Goal: Task Accomplishment & Management: Use online tool/utility

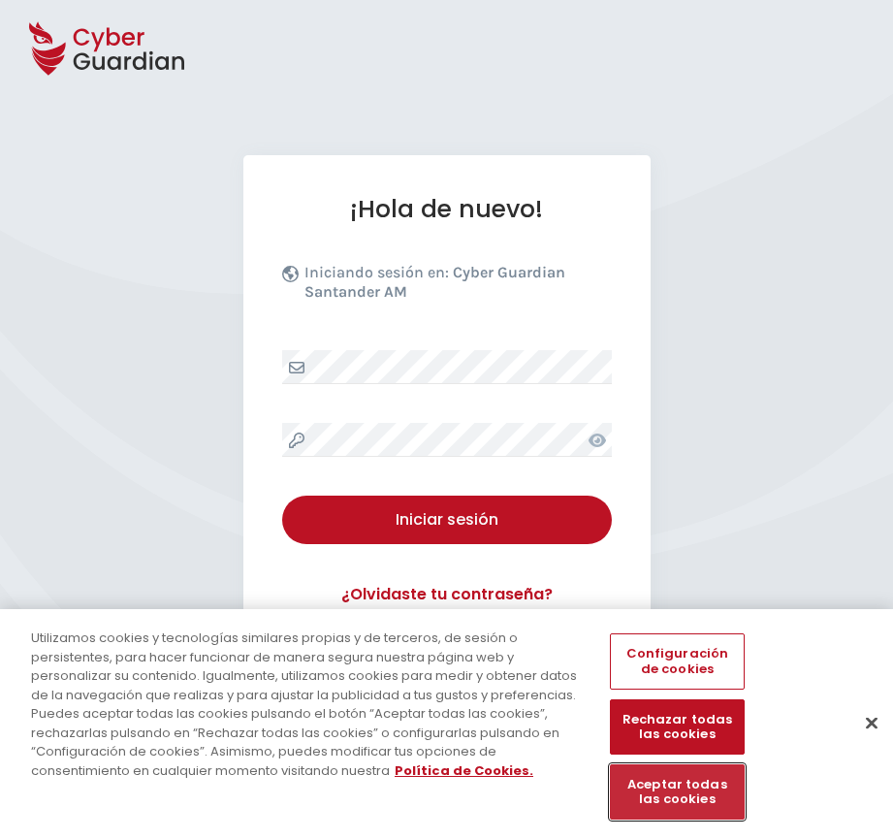
click at [660, 807] on button "Aceptar todas las cookies" at bounding box center [677, 791] width 134 height 55
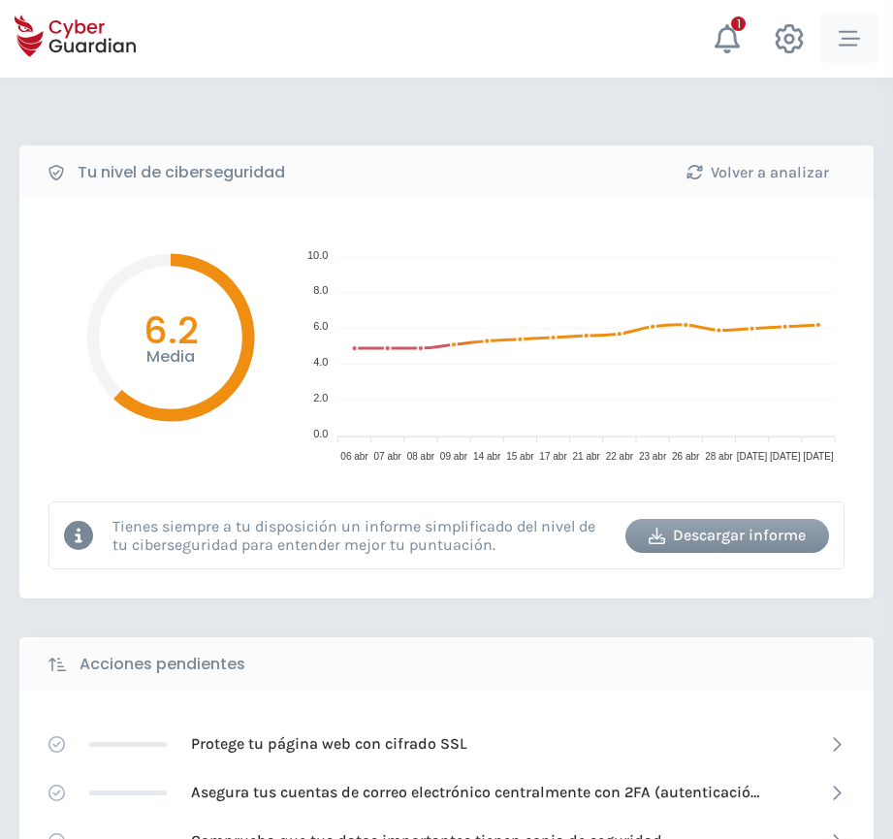
click at [857, 41] on icon "button" at bounding box center [849, 38] width 21 height 21
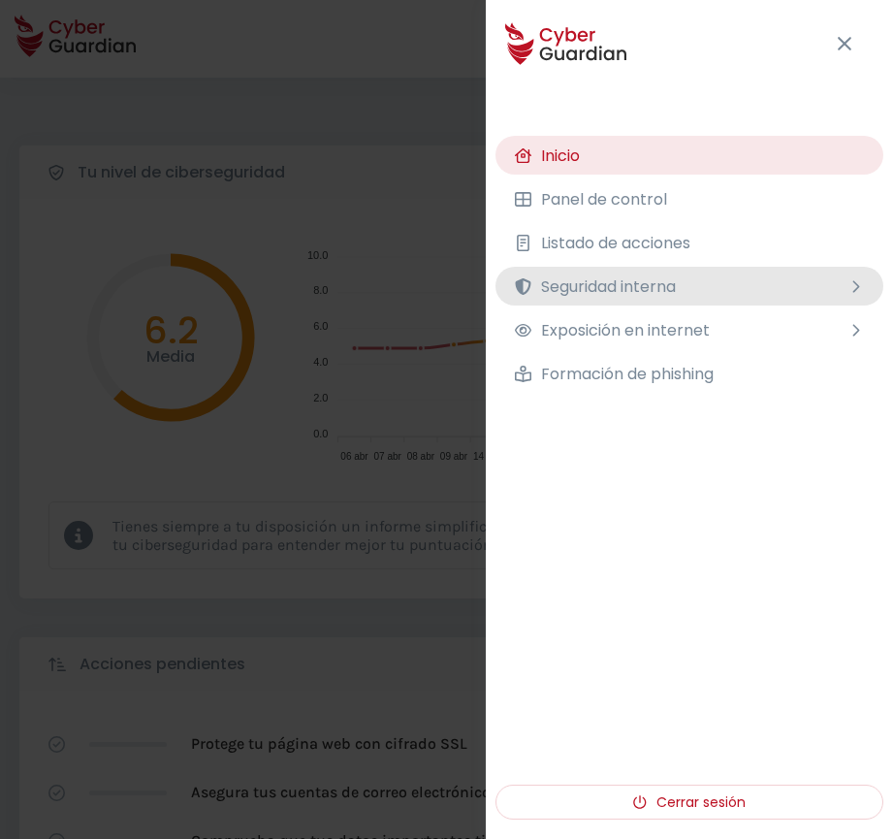
click at [590, 277] on span "Seguridad interna" at bounding box center [608, 286] width 135 height 24
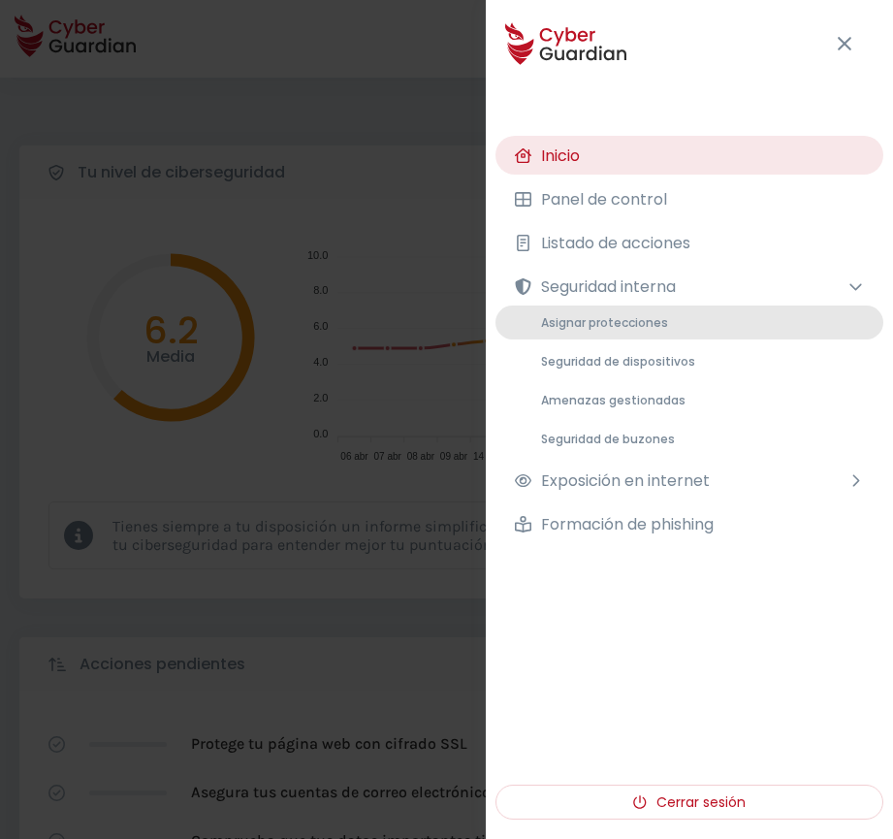
click at [605, 316] on span "Asignar protecciones" at bounding box center [604, 322] width 127 height 16
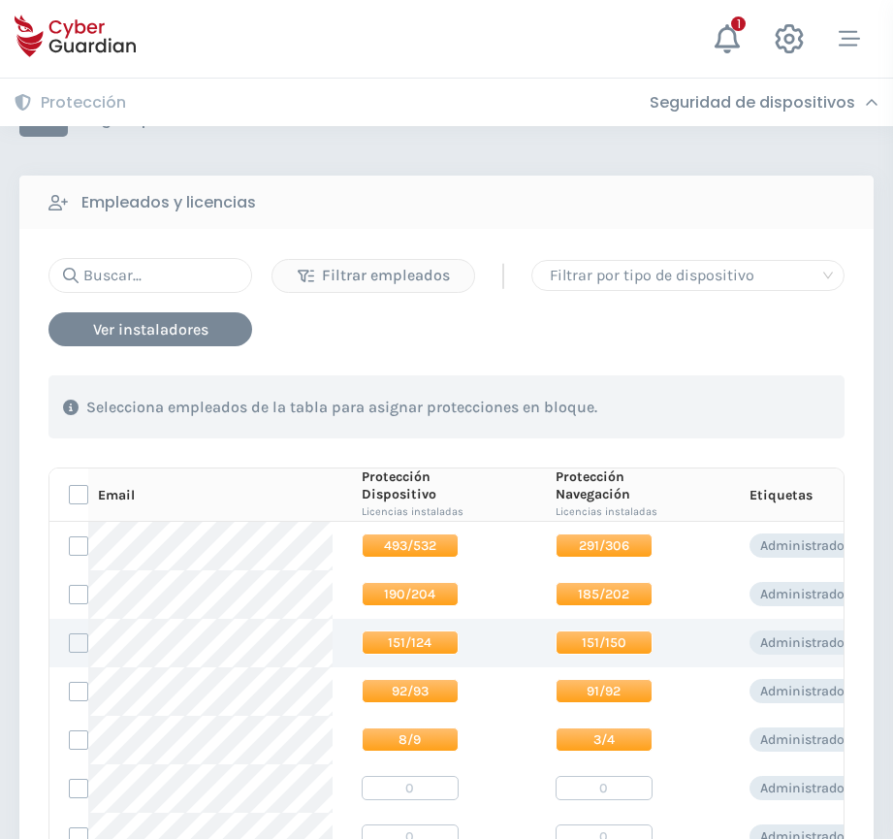
scroll to position [291, 0]
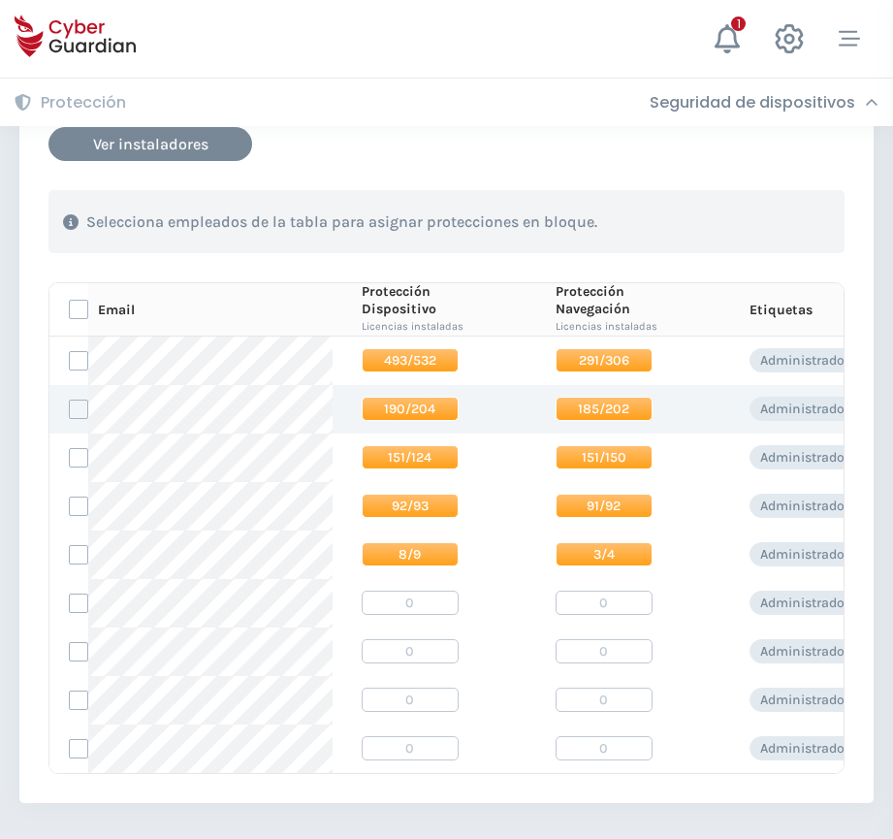
click at [370, 411] on span "190/204" at bounding box center [410, 409] width 97 height 24
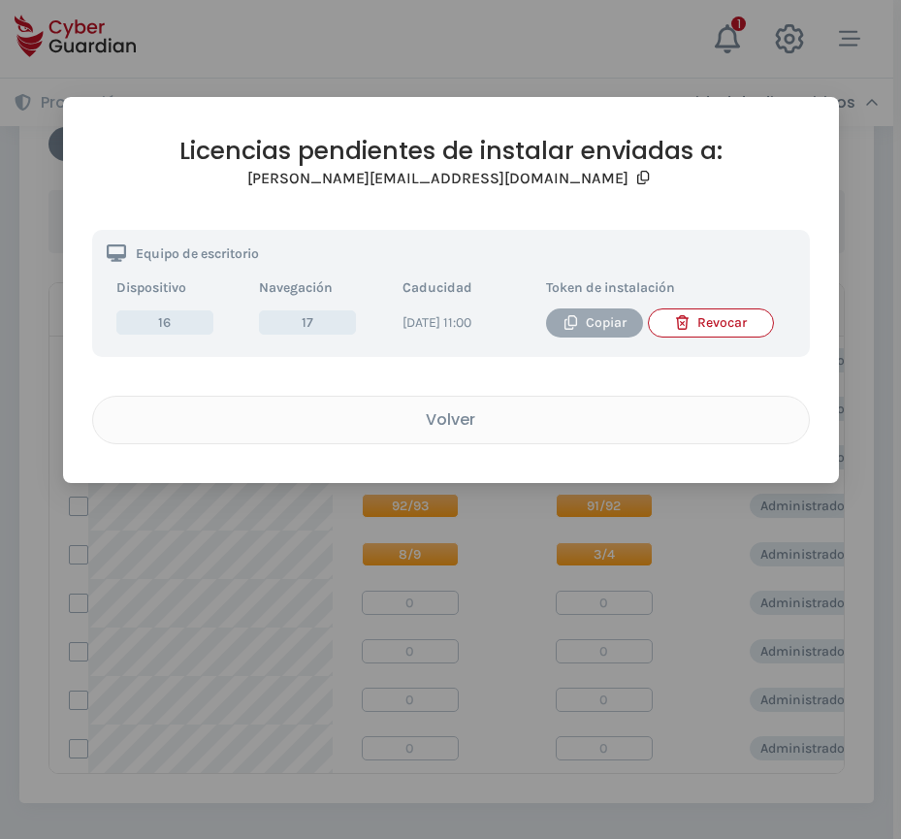
click at [566, 324] on icon "button" at bounding box center [570, 322] width 15 height 15
click at [358, 63] on div "Licencias pendientes de instalar enviadas a: [PERSON_NAME][EMAIL_ADDRESS][DOMAI…" at bounding box center [450, 419] width 901 height 839
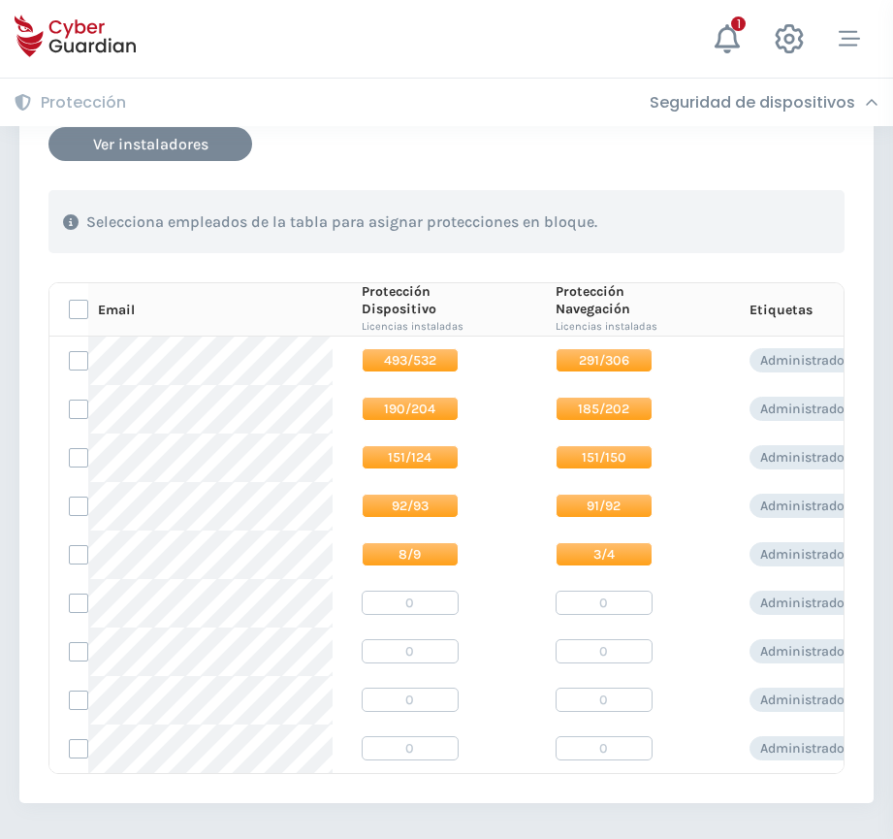
click at [794, 109] on h3 "Seguridad de dispositivos" at bounding box center [753, 102] width 206 height 19
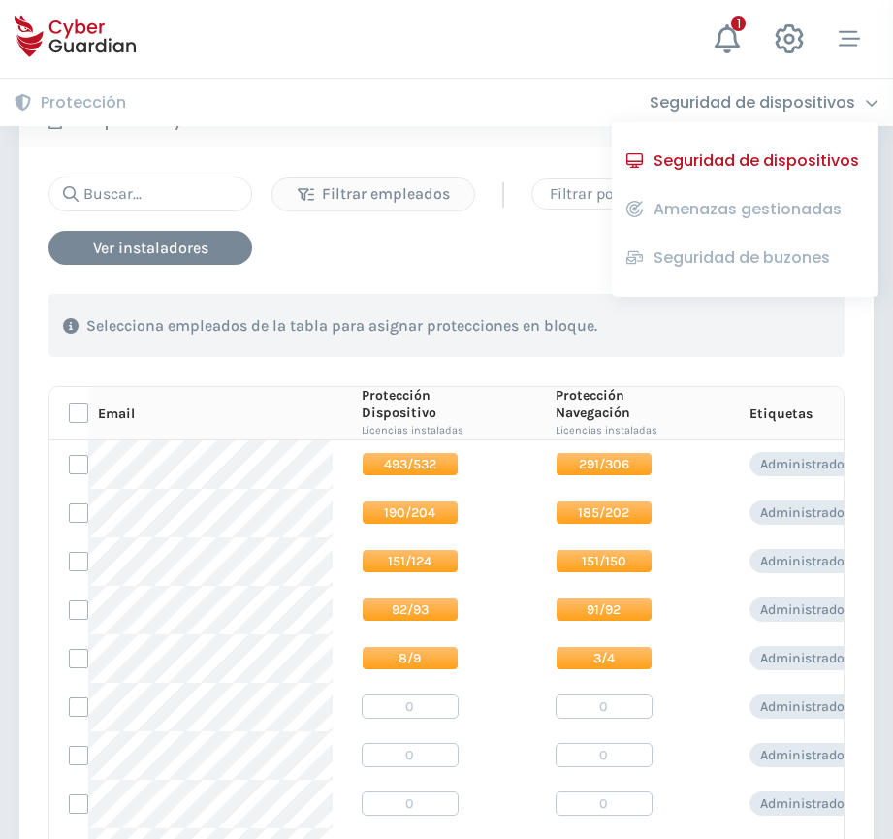
scroll to position [97, 0]
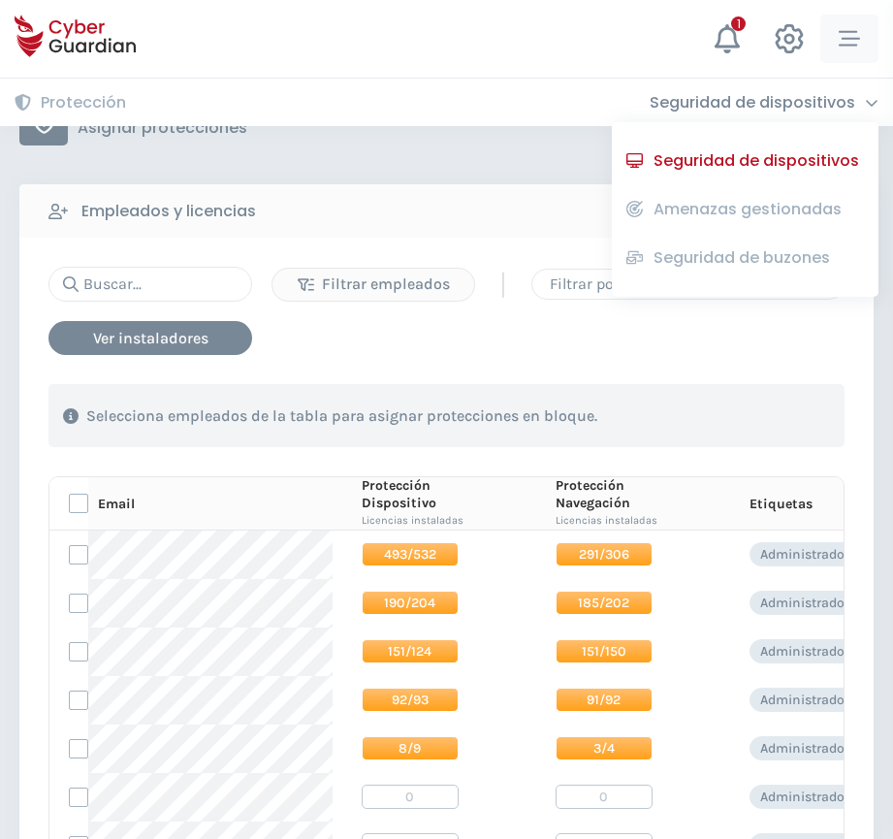
click at [836, 43] on div "button" at bounding box center [849, 38] width 29 height 21
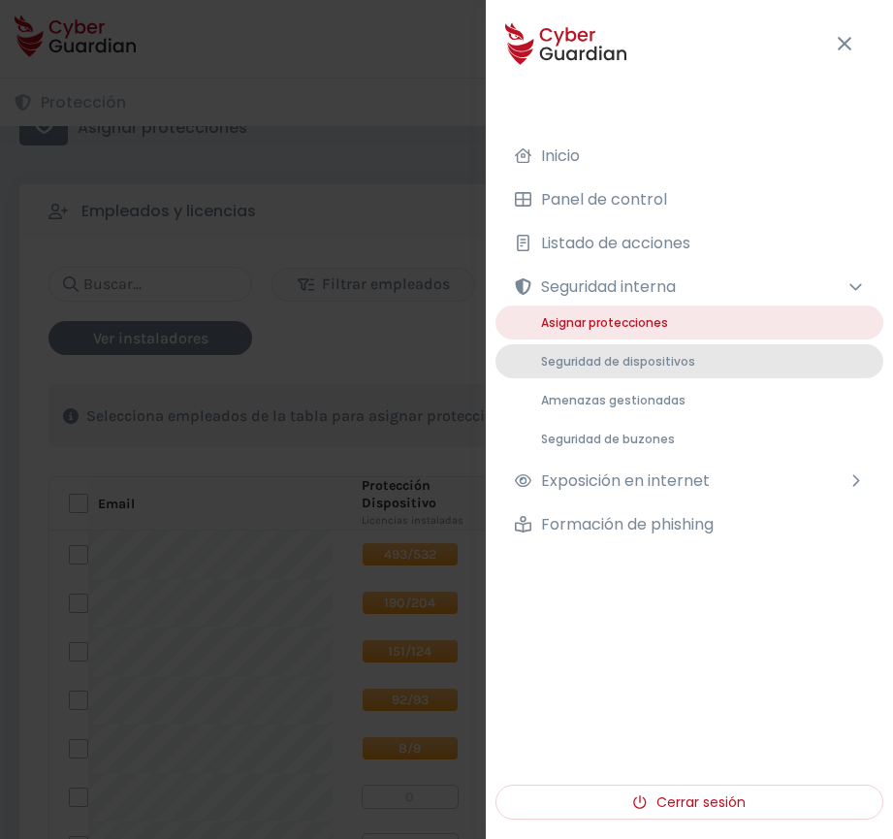
click at [652, 367] on span "Seguridad de dispositivos" at bounding box center [618, 361] width 154 height 16
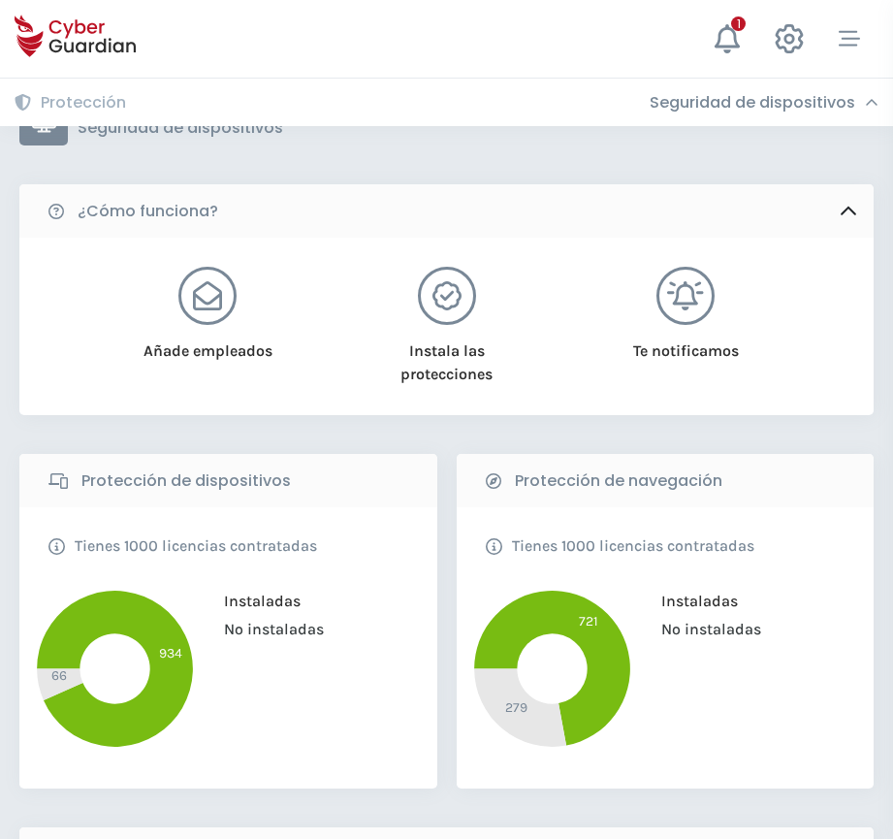
scroll to position [679, 0]
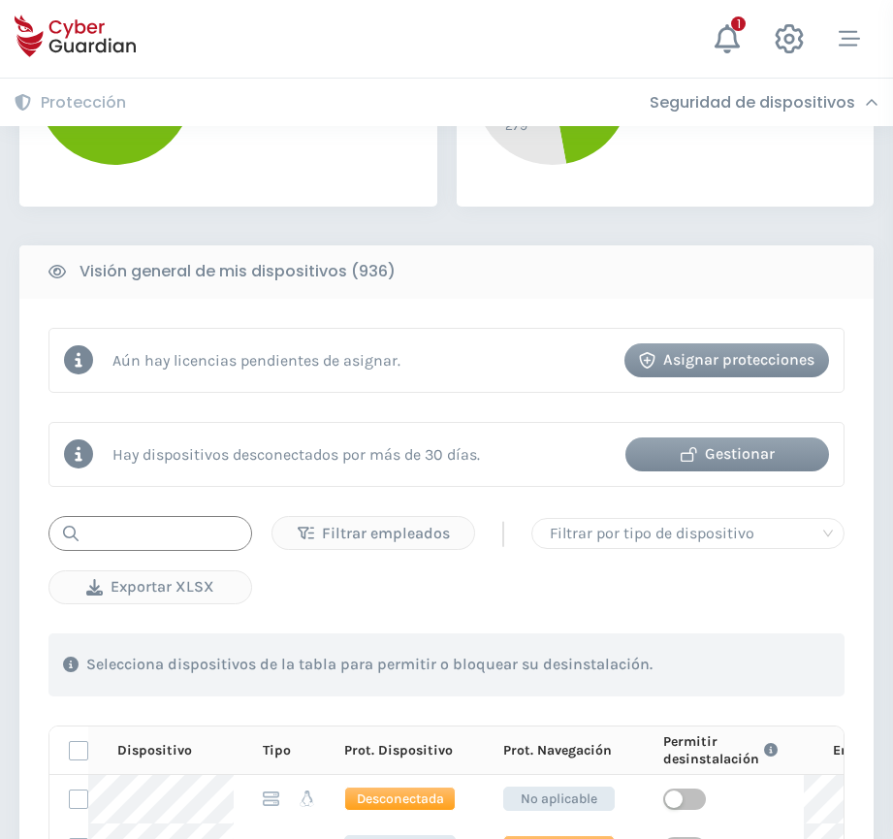
click at [197, 531] on input "text" at bounding box center [150, 533] width 204 height 35
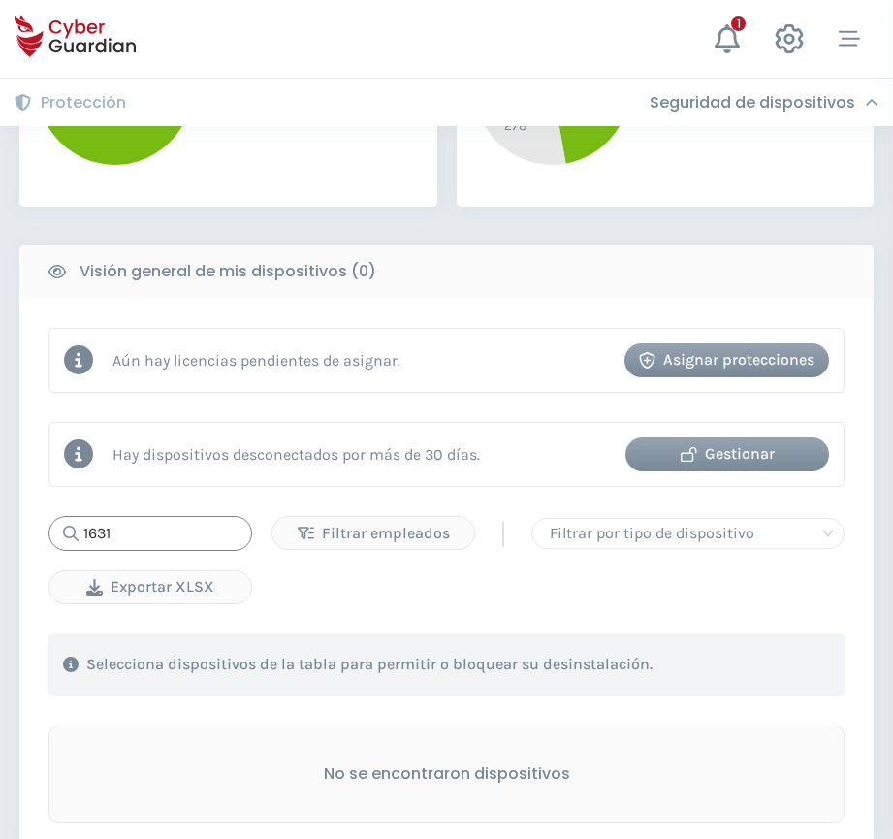
click at [85, 532] on input "1631" at bounding box center [150, 533] width 204 height 35
type input "reop1631"
click at [175, 542] on input "reop1631" at bounding box center [150, 533] width 204 height 35
drag, startPoint x: 175, startPoint y: 541, endPoint x: -17, endPoint y: 503, distance: 196.6
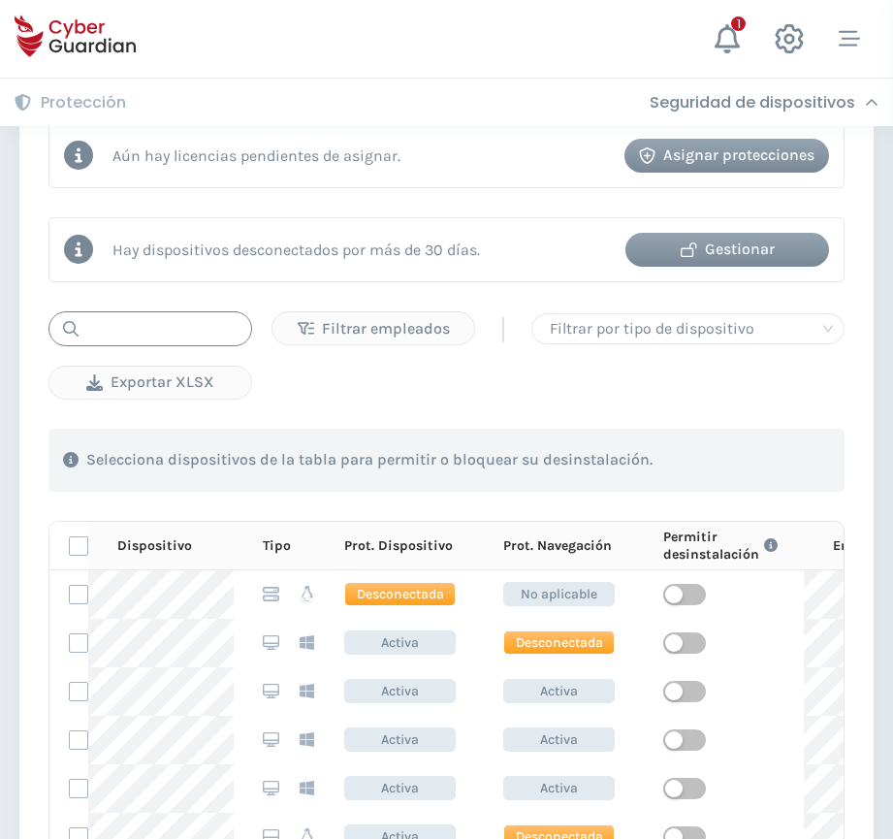
scroll to position [636, 0]
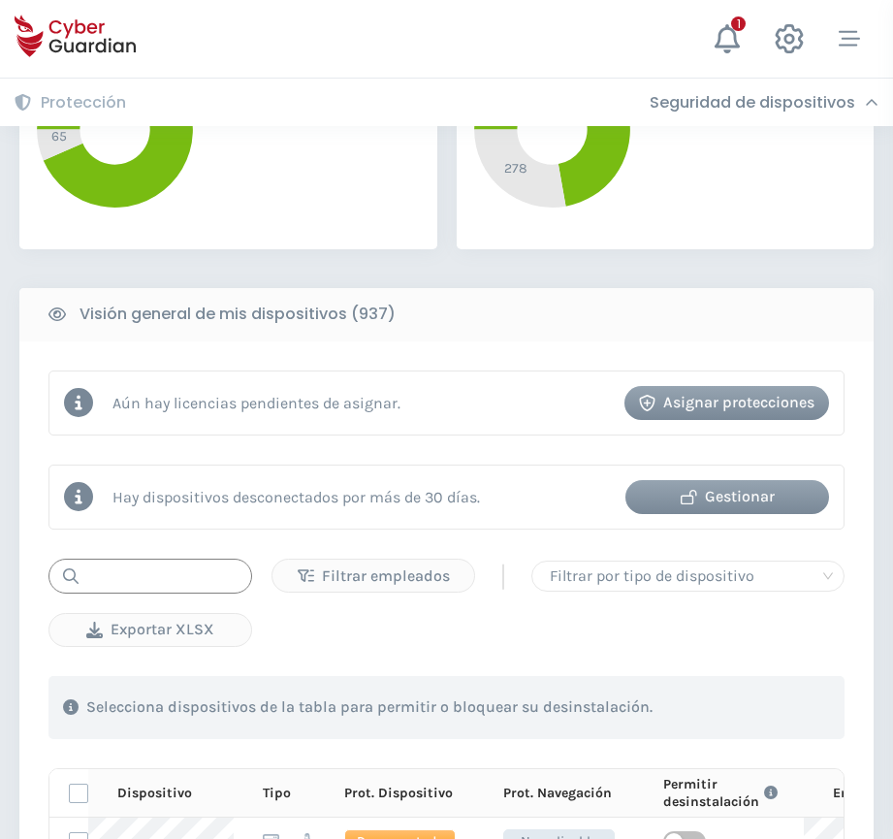
click at [115, 583] on input "text" at bounding box center [150, 575] width 204 height 35
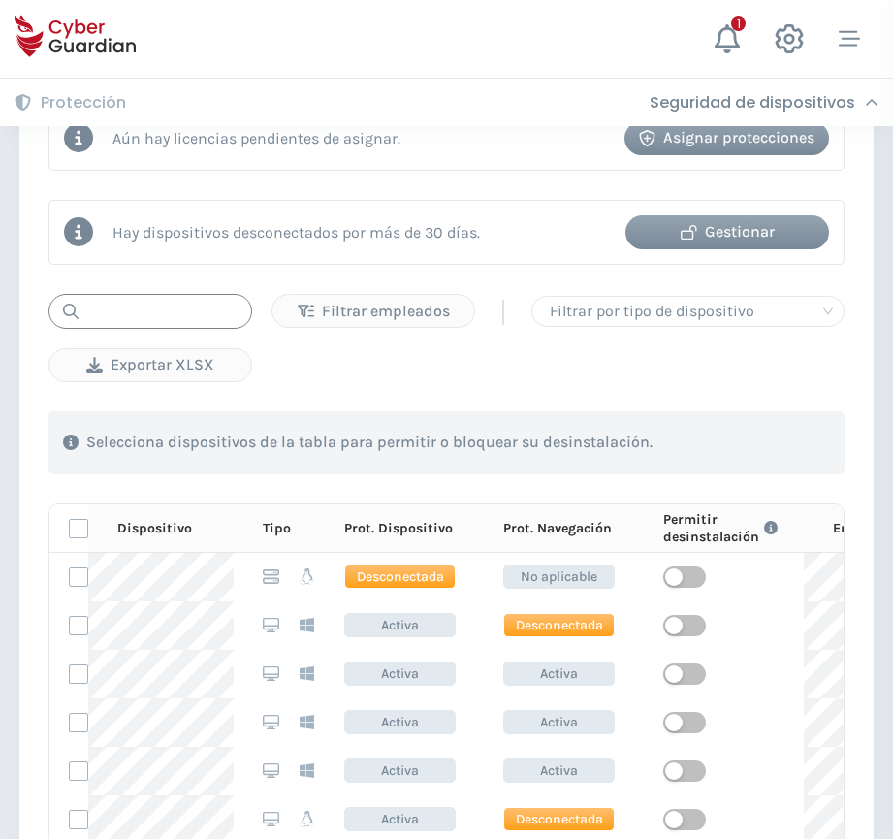
scroll to position [884, 0]
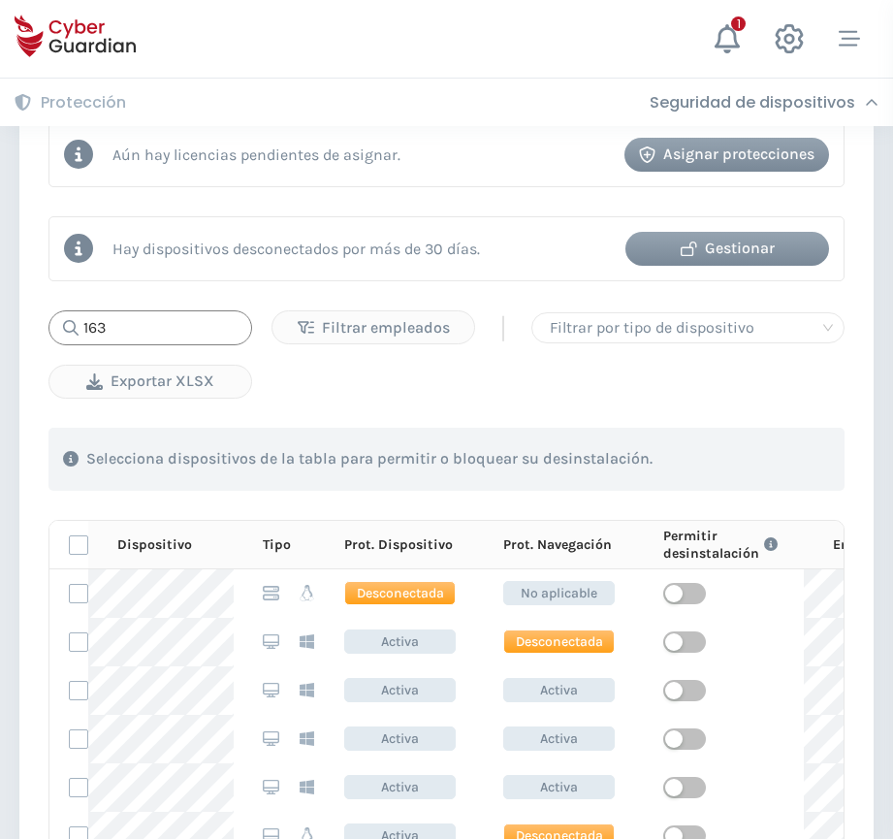
type input "1631"
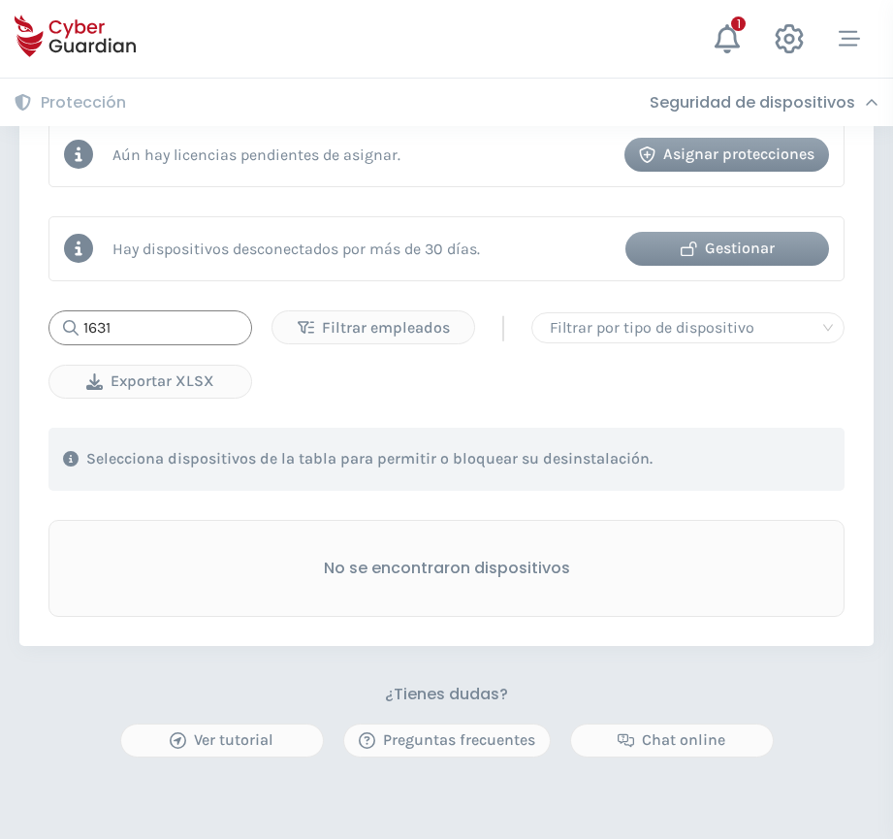
scroll to position [657, 0]
